Goal: Task Accomplishment & Management: Manage account settings

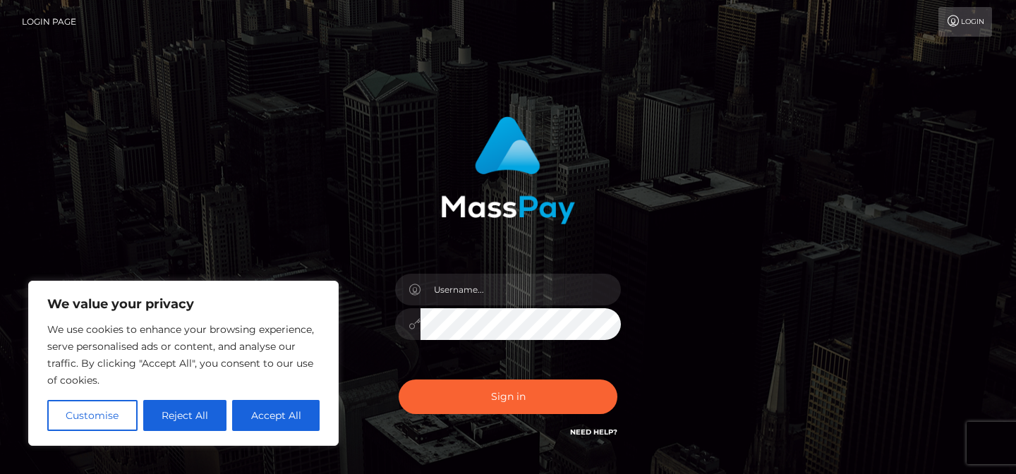
scroll to position [97, 0]
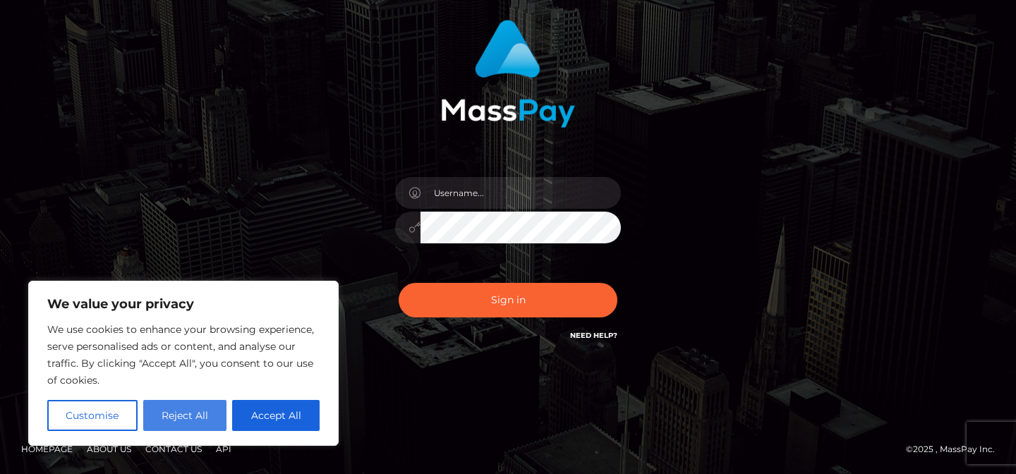
click at [186, 410] on button "Reject All" at bounding box center [185, 415] width 84 height 31
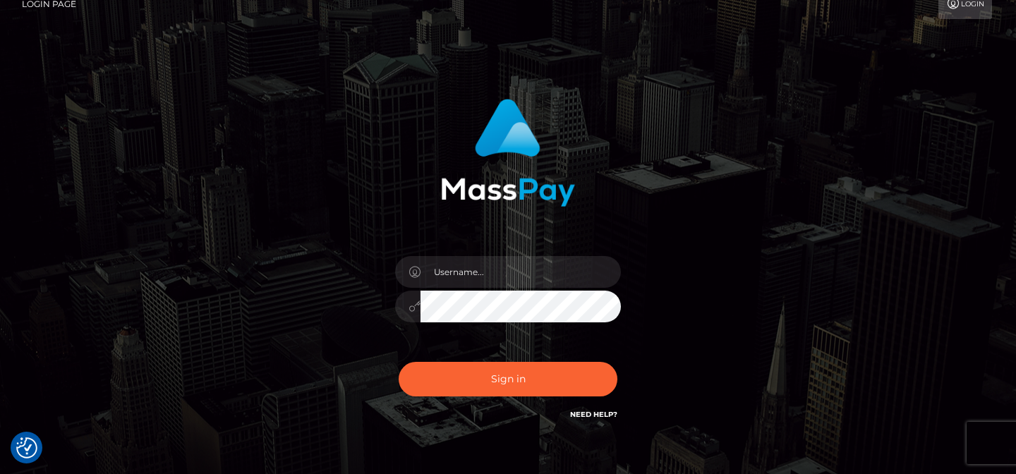
scroll to position [0, 0]
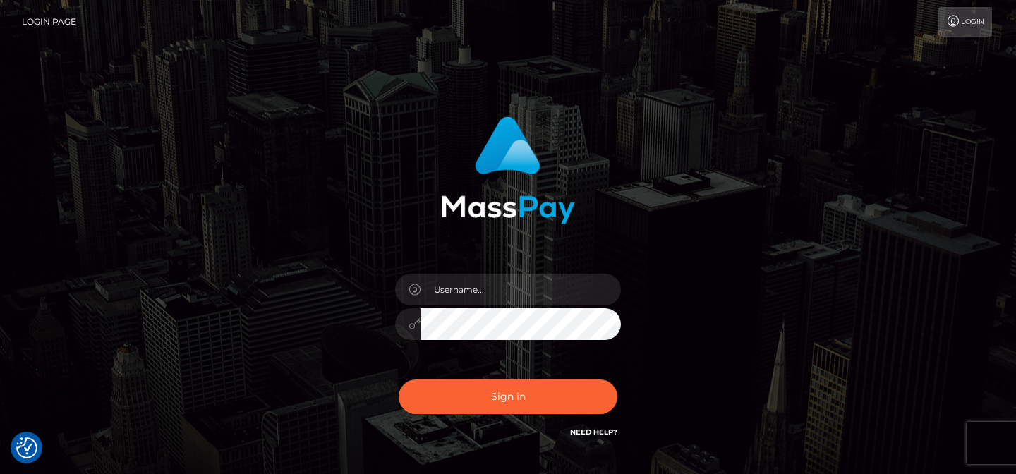
click at [515, 267] on div at bounding box center [508, 317] width 247 height 108
click at [509, 279] on input "text" at bounding box center [521, 290] width 200 height 32
type input "nevaehhpink@gmail.com"
drag, startPoint x: 572, startPoint y: 291, endPoint x: 318, endPoint y: 282, distance: 254.2
click at [318, 282] on div "nevaehhpink@gmail.com Sign in" at bounding box center [509, 285] width 392 height 359
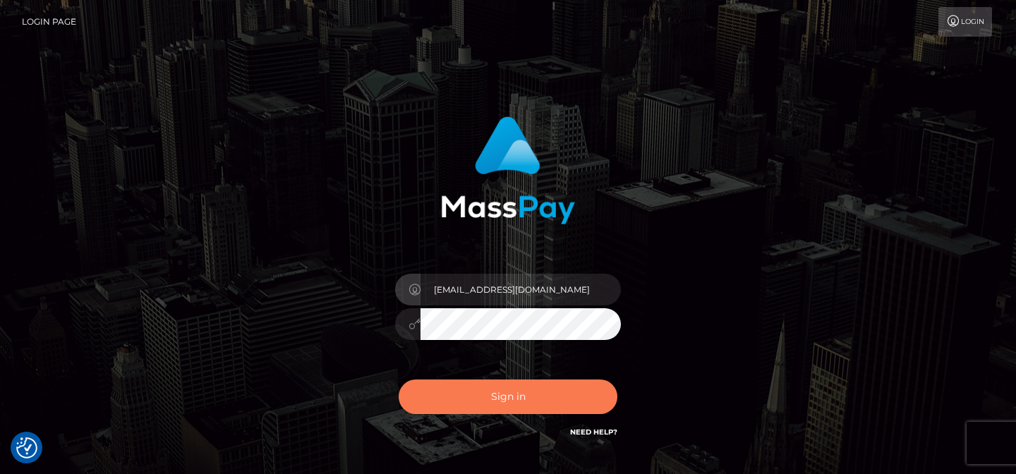
click at [540, 385] on button "Sign in" at bounding box center [508, 397] width 219 height 35
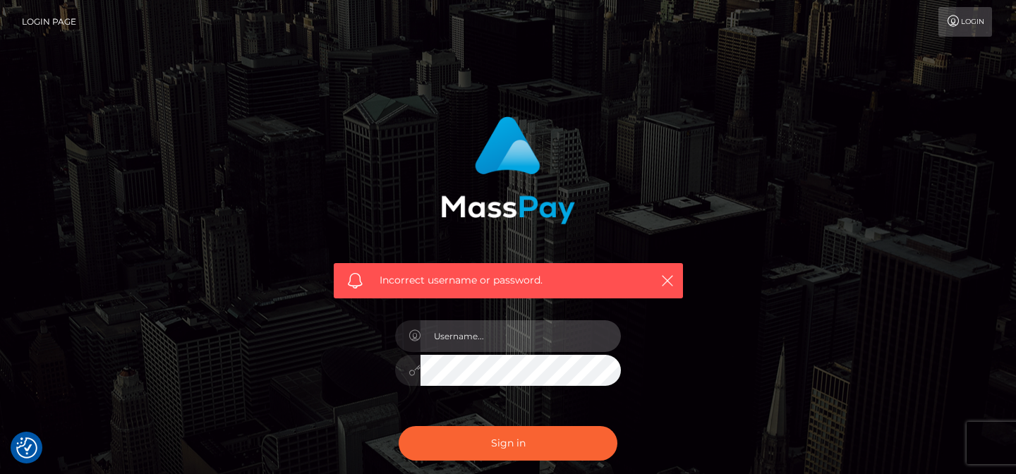
click at [527, 335] on input "text" at bounding box center [521, 336] width 200 height 32
type input "nevaehhpink@gmail.com"
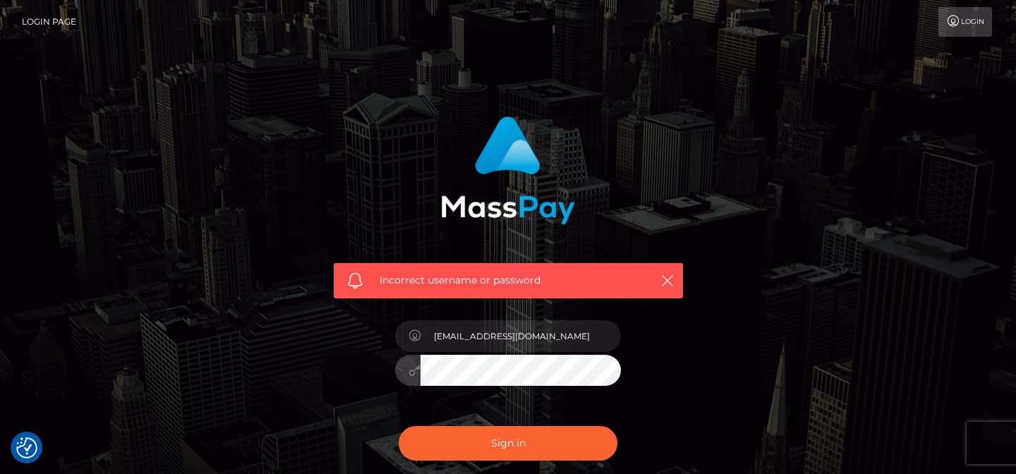
click at [399, 426] on button "Sign in" at bounding box center [508, 443] width 219 height 35
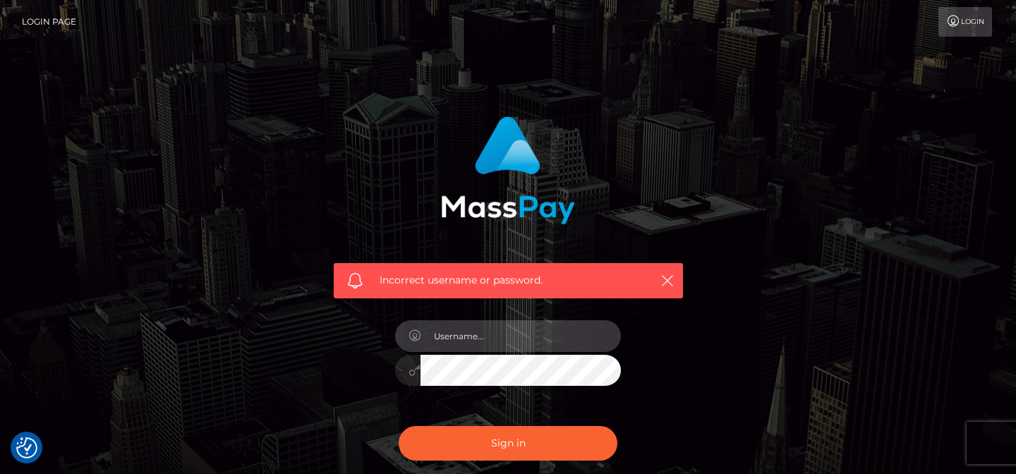
click at [507, 344] on input "text" at bounding box center [521, 336] width 200 height 32
paste input "nevaehhpink@gmail.com"
type input "nevaehhpink@gmail.com"
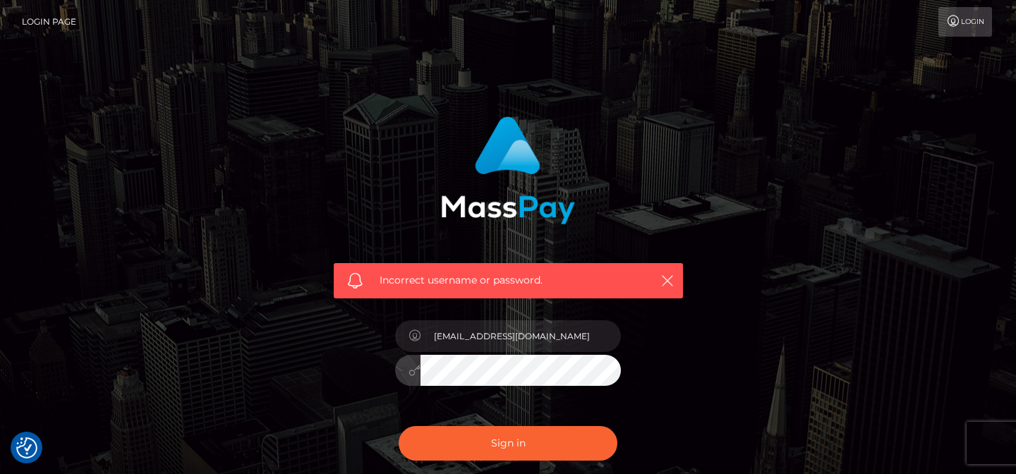
click at [399, 426] on button "Sign in" at bounding box center [508, 443] width 219 height 35
click at [993, 16] on li "Login" at bounding box center [966, 22] width 56 height 30
click at [35, 10] on link "Login Page" at bounding box center [49, 22] width 54 height 30
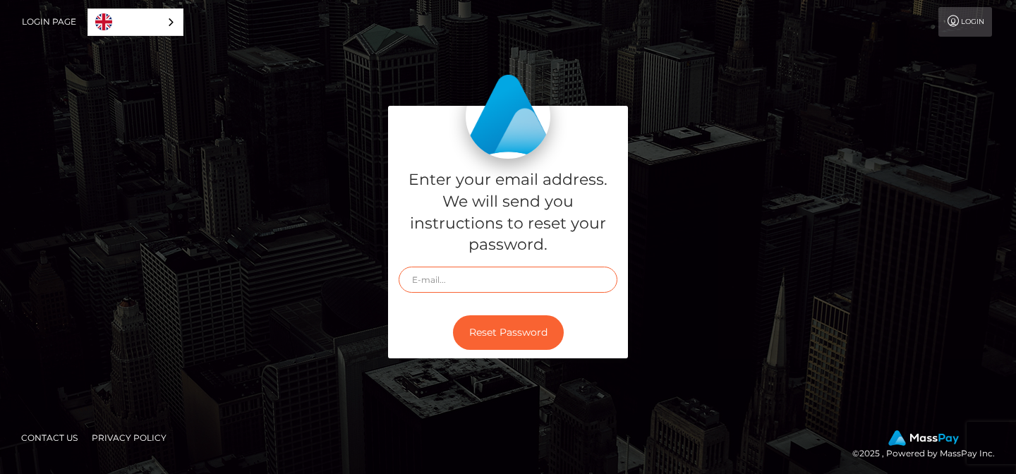
click at [435, 279] on input "text" at bounding box center [508, 280] width 219 height 26
type input "[EMAIL_ADDRESS][DOMAIN_NAME]"
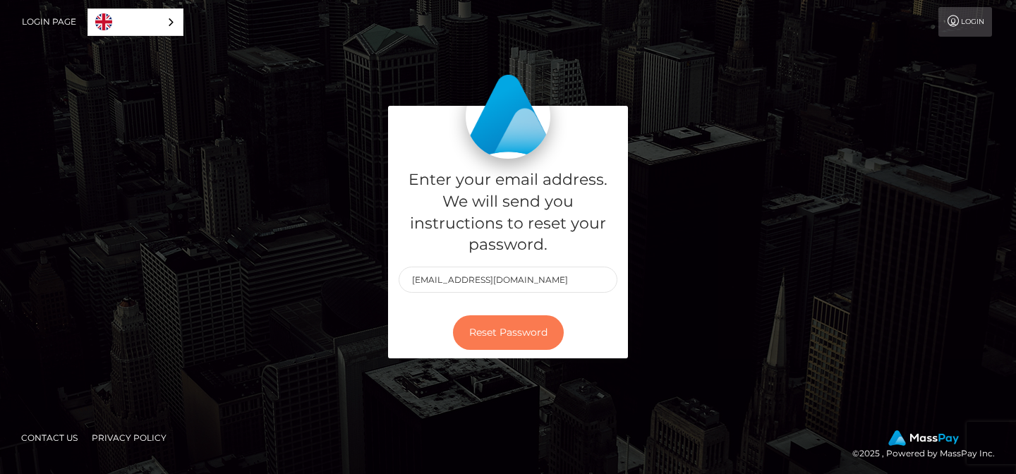
click at [483, 326] on button "Reset Password" at bounding box center [508, 332] width 111 height 35
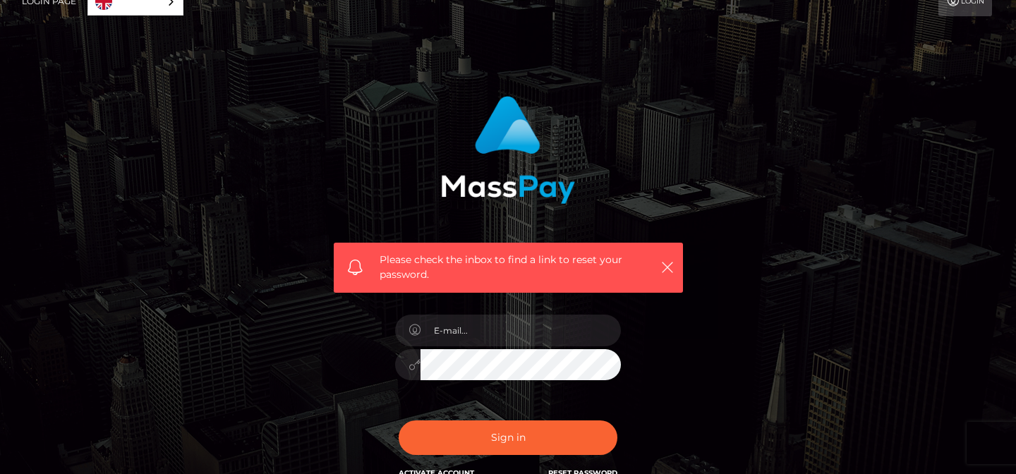
scroll to position [25, 0]
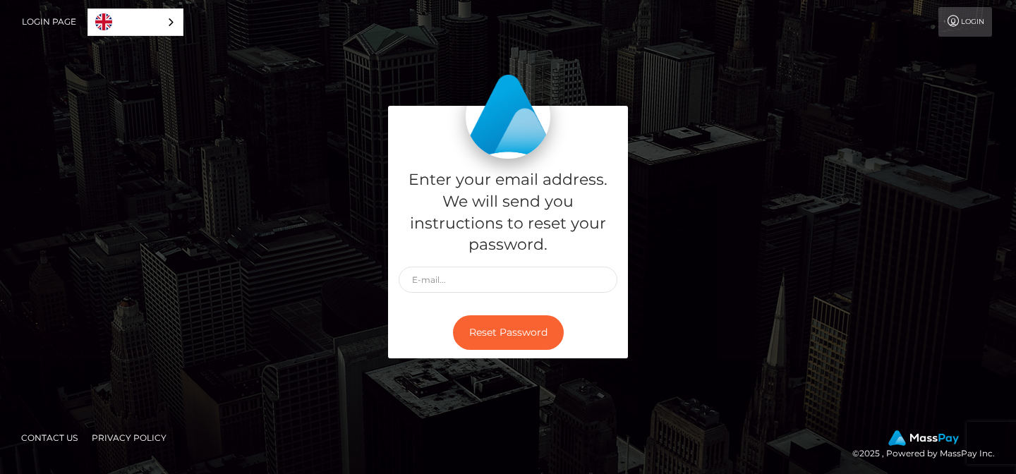
scroll to position [4, 0]
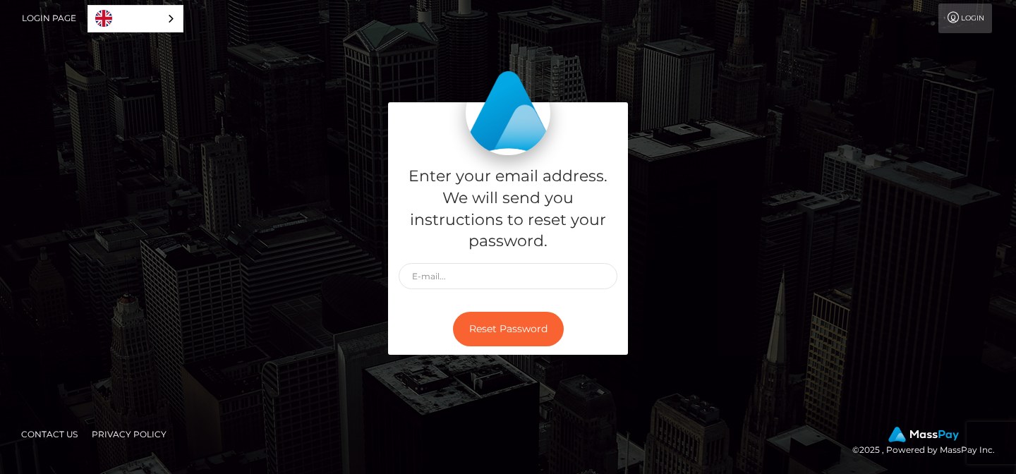
click at [985, 14] on link "Login" at bounding box center [965, 19] width 54 height 30
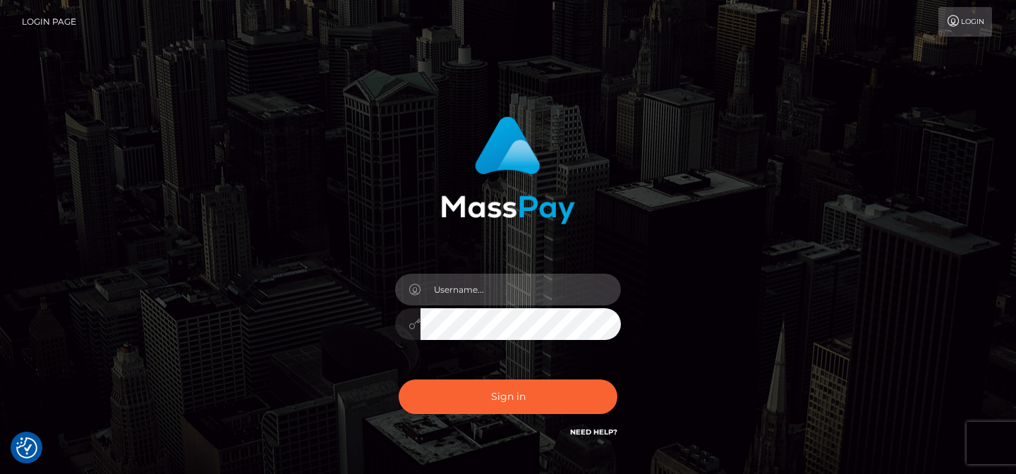
click at [485, 289] on input "text" at bounding box center [521, 290] width 200 height 32
type input "nevaehhpink@gmail.com"
click at [399, 380] on button "Sign in" at bounding box center [508, 397] width 219 height 35
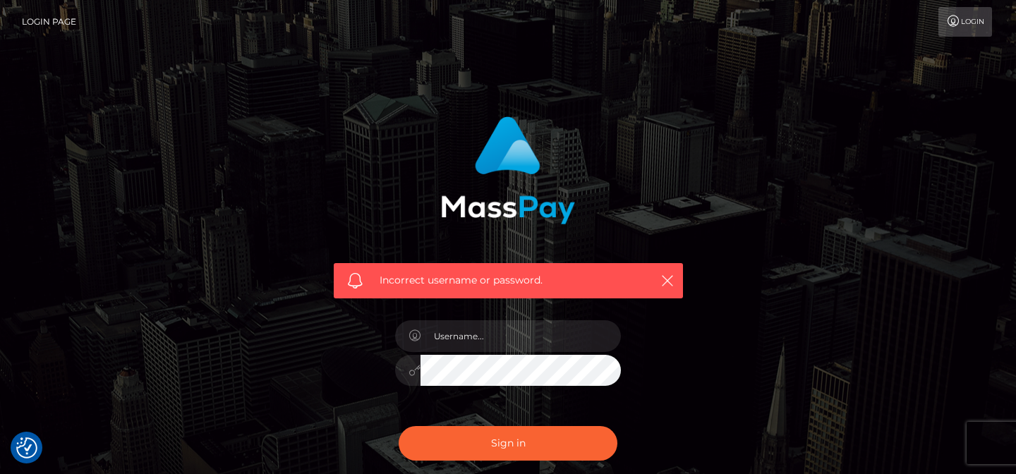
click at [54, 16] on link "Login Page" at bounding box center [49, 22] width 54 height 30
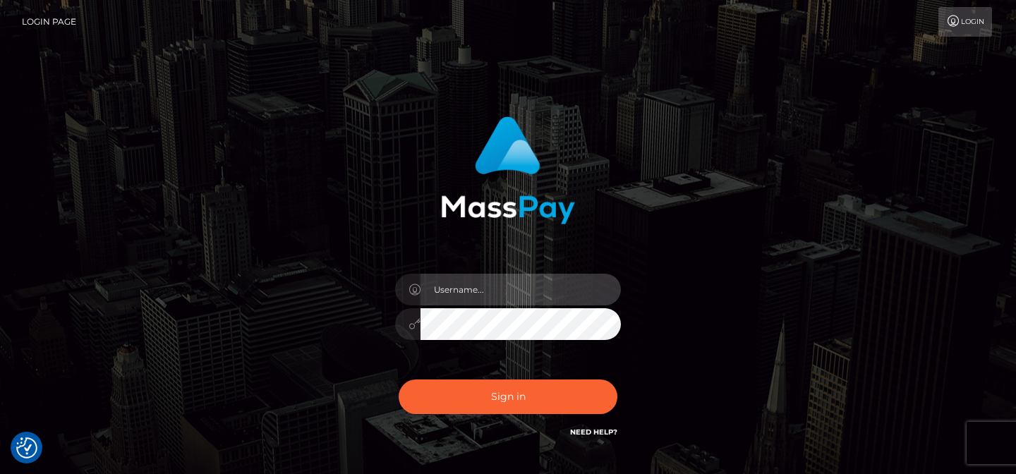
click at [447, 286] on input "text" at bounding box center [521, 290] width 200 height 32
click at [572, 276] on input "nevaehhpink@gmail.copm" at bounding box center [521, 290] width 200 height 32
click at [572, 292] on input "nevaehhpink@gmail.copm" at bounding box center [521, 290] width 200 height 32
type input "nevaehhpink@gmail.com"
click at [399, 380] on button "Sign in" at bounding box center [508, 397] width 219 height 35
